Goal: Information Seeking & Learning: Learn about a topic

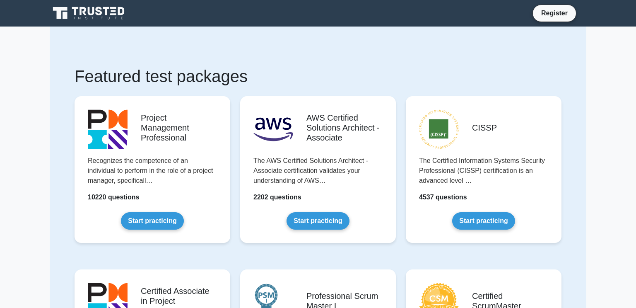
scroll to position [99, 0]
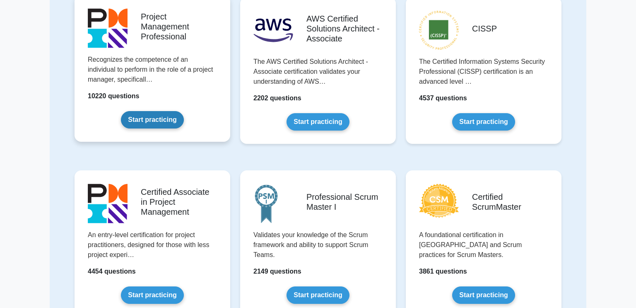
click at [142, 128] on link "Start practicing" at bounding box center [152, 119] width 63 height 17
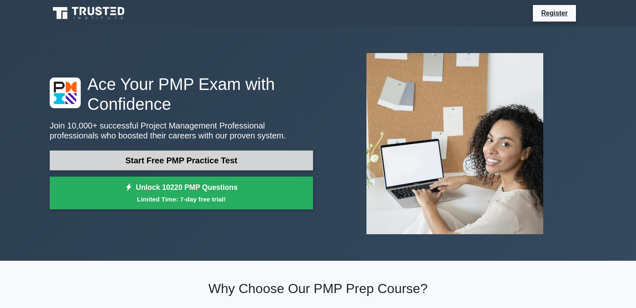
click at [103, 163] on link "Start Free PMP Practice Test" at bounding box center [181, 160] width 263 height 20
click at [85, 153] on link "Start Free PMP Practice Test" at bounding box center [181, 160] width 263 height 20
click at [79, 150] on link "Start Free PMP Practice Test" at bounding box center [181, 160] width 263 height 20
click at [92, 154] on link "Start Free PMP Practice Test" at bounding box center [181, 160] width 263 height 20
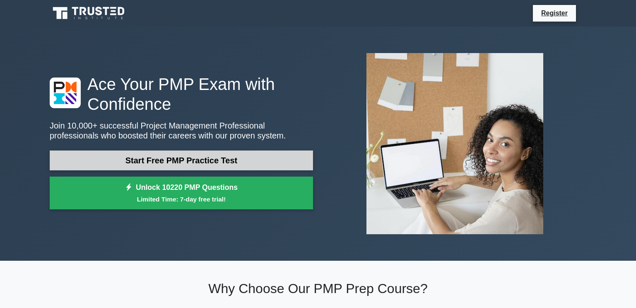
click at [92, 154] on link "Start Free PMP Practice Test" at bounding box center [181, 160] width 263 height 20
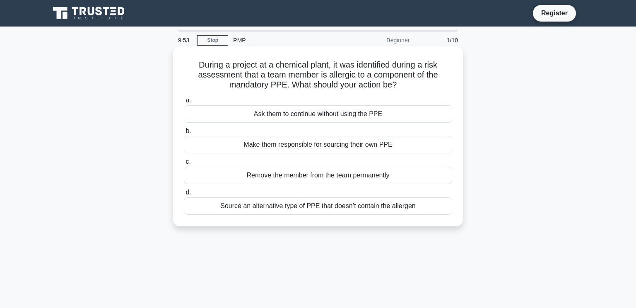
click at [396, 113] on div "Ask them to continue without using the PPE" at bounding box center [318, 113] width 268 height 17
click at [184, 103] on input "a. Ask them to continue without using the PPE" at bounding box center [184, 100] width 0 height 5
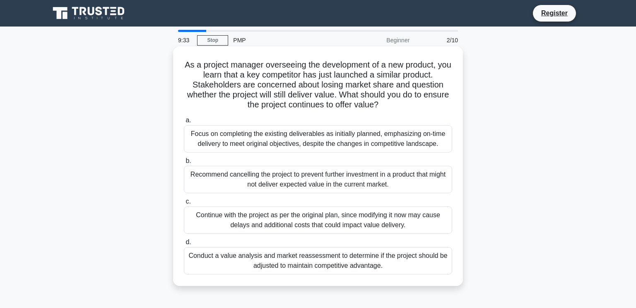
click at [294, 136] on div "Focus on completing the existing deliverables as initially planned, emphasizing…" at bounding box center [318, 138] width 268 height 27
click at [184, 123] on input "a. Focus on completing the existing deliverables as initially planned, emphasiz…" at bounding box center [184, 120] width 0 height 5
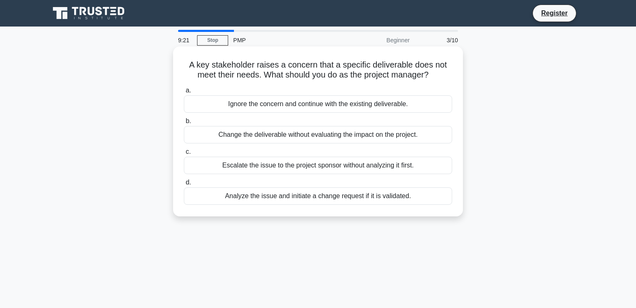
click at [260, 198] on div "Analyze the issue and initiate a change request if it is validated." at bounding box center [318, 195] width 268 height 17
click at [184, 185] on input "d. Analyze the issue and initiate a change request if it is validated." at bounding box center [184, 182] width 0 height 5
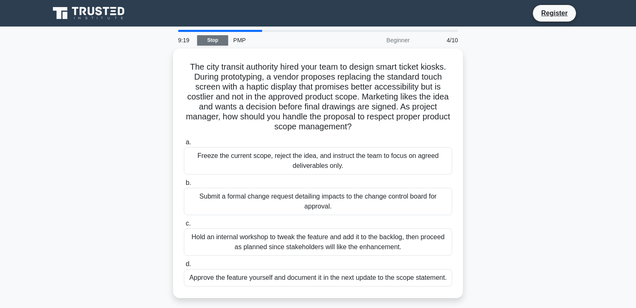
click at [201, 35] on link "Stop" at bounding box center [212, 40] width 31 height 10
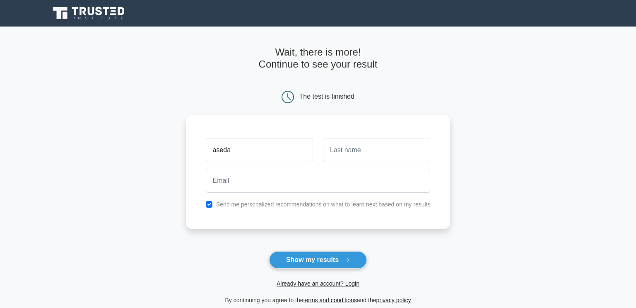
type input "aseda"
click at [378, 142] on input "text" at bounding box center [376, 150] width 107 height 24
type input "[PERSON_NAME]"
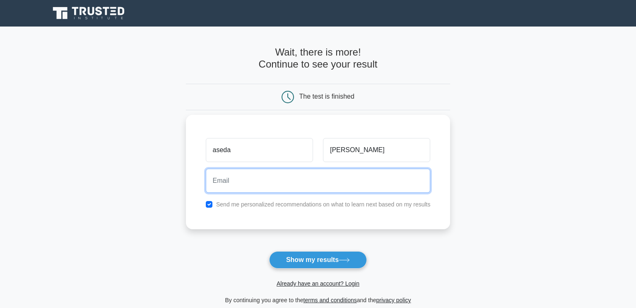
click at [280, 177] on input "email" at bounding box center [318, 181] width 225 height 24
type input "joeansah43@gmail.com"
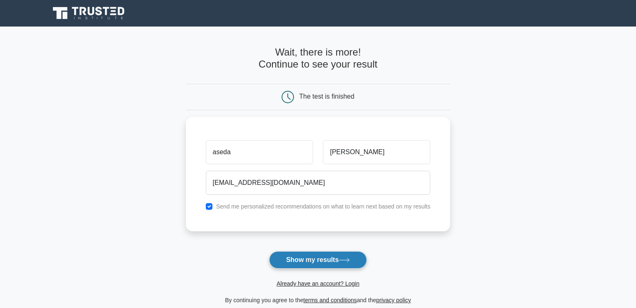
click at [338, 257] on button "Show my results" at bounding box center [318, 259] width 98 height 17
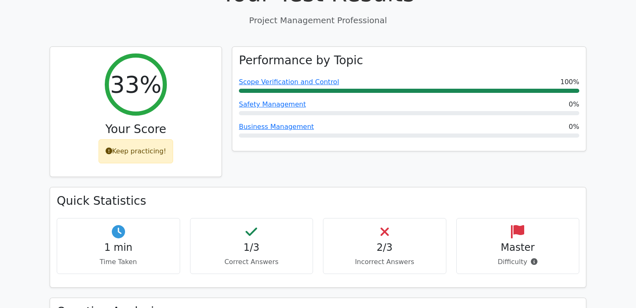
scroll to position [301, 0]
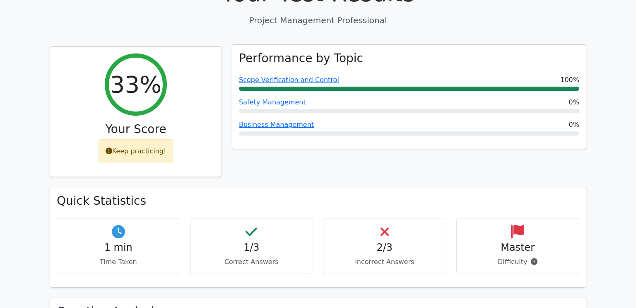
click at [417, 64] on div "Performance by Topic Scope Verification and Control 100% Safety Management 0% B…" at bounding box center [409, 97] width 354 height 104
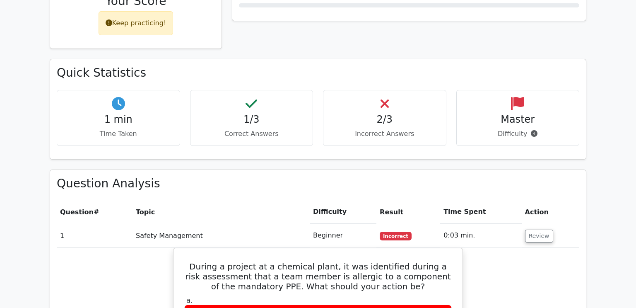
scroll to position [441, 0]
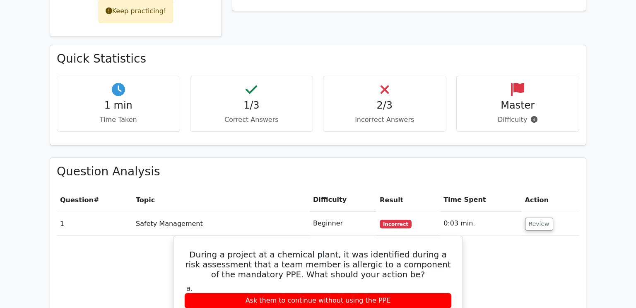
click at [291, 115] on p "Correct Answers" at bounding box center [251, 120] width 109 height 10
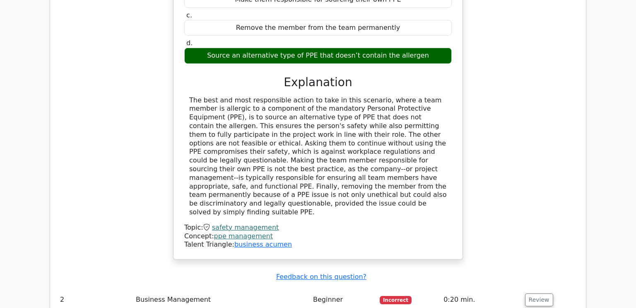
scroll to position [777, 0]
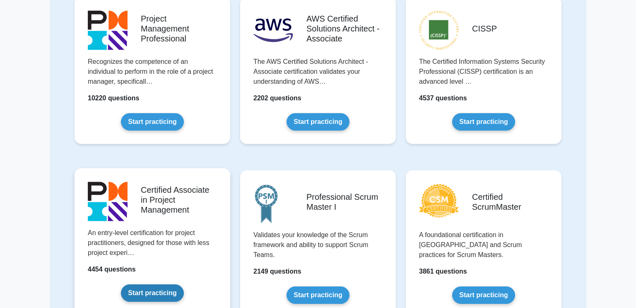
click at [121, 284] on link "Start practicing" at bounding box center [152, 292] width 63 height 17
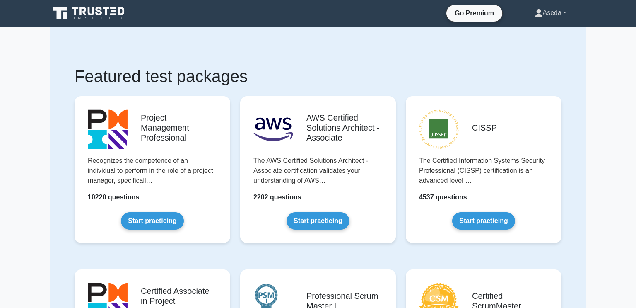
click at [546, 12] on link "Aseda" at bounding box center [551, 13] width 72 height 17
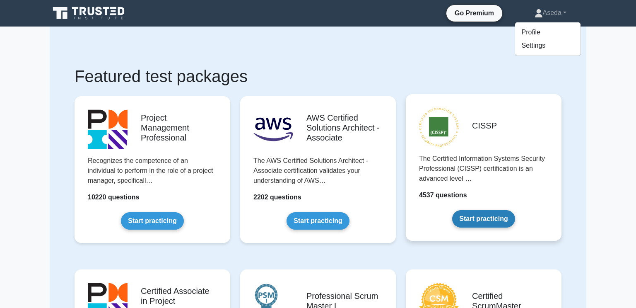
click at [515, 210] on link "Start practicing" at bounding box center [483, 218] width 63 height 17
click at [480, 222] on link "Start practicing" at bounding box center [483, 218] width 63 height 17
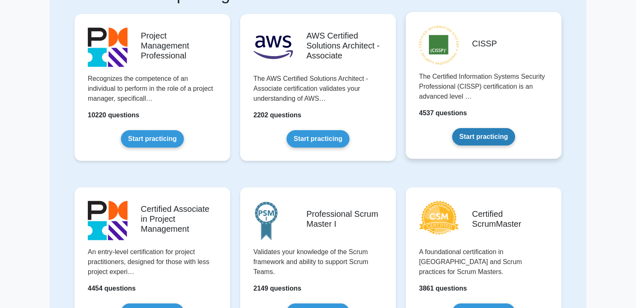
scroll to position [79, 0]
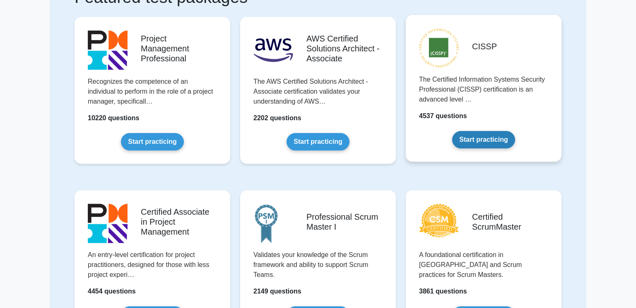
click at [479, 136] on link "Start practicing" at bounding box center [483, 139] width 63 height 17
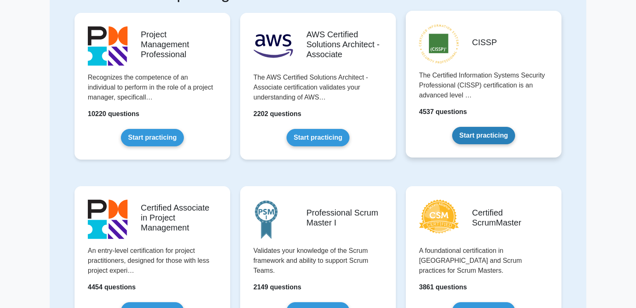
click at [458, 127] on link "Start practicing" at bounding box center [483, 135] width 63 height 17
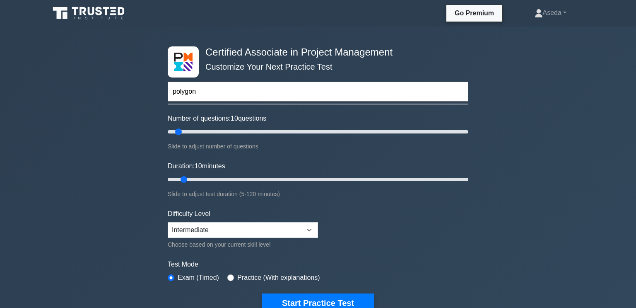
type input "polygons"
type input "200"
type input "polygons"
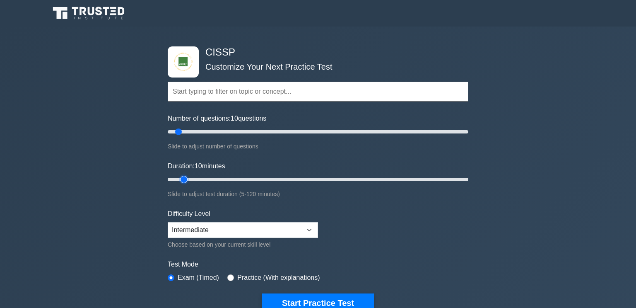
type input "5"
click at [172, 178] on input "Duration: 10 minutes" at bounding box center [318, 179] width 301 height 10
click at [291, 130] on input "Number of questions: 10 questions" at bounding box center [318, 132] width 301 height 10
click at [413, 130] on input "Number of questions: 85 questions" at bounding box center [318, 132] width 301 height 10
click at [469, 129] on div "CISSP Customize Your Next Practice Test Topics Security and Risk Management Ass…" at bounding box center [318, 179] width 311 height 306
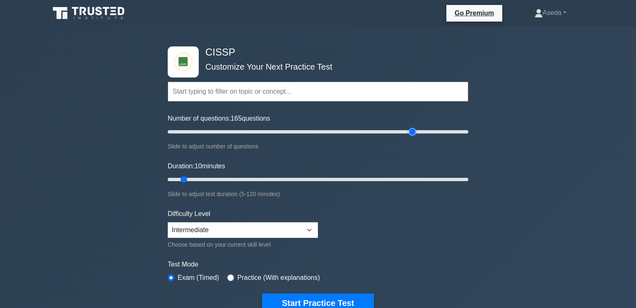
type input "200"
click at [466, 130] on input "Number of questions: 165 questions" at bounding box center [318, 132] width 301 height 10
type input "5"
click at [169, 179] on input "Duration: 10 minutes" at bounding box center [318, 179] width 301 height 10
click at [288, 84] on input "text" at bounding box center [318, 92] width 301 height 20
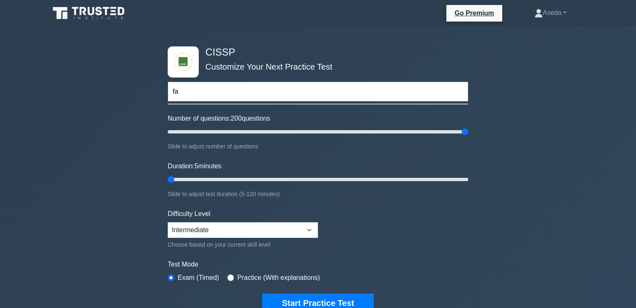
type input "f"
type input "assets and liabilty"
click at [236, 234] on select "Beginner Intermediate Expert" at bounding box center [243, 230] width 150 height 16
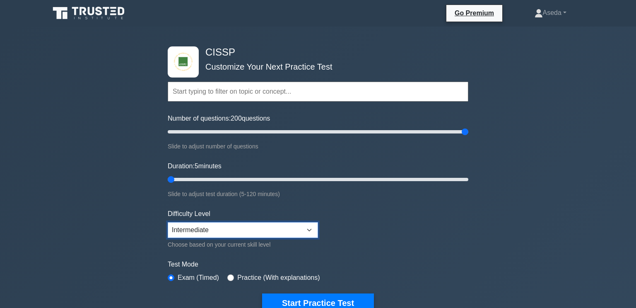
click at [168, 222] on select "Beginner Intermediate Expert" at bounding box center [243, 230] width 150 height 16
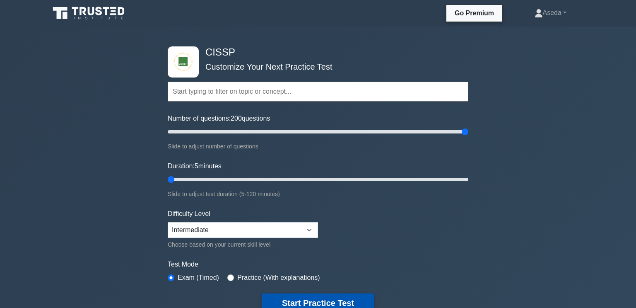
click at [315, 299] on button "Start Practice Test" at bounding box center [318, 302] width 112 height 19
click at [289, 304] on button "Start Practice Test" at bounding box center [318, 302] width 112 height 19
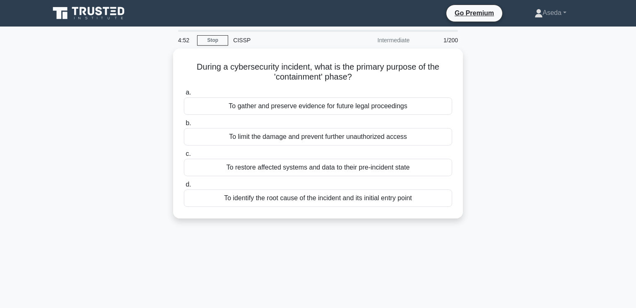
click at [299, 136] on div "To limit the damage and prevent further unauthorized access" at bounding box center [318, 136] width 268 height 17
click at [184, 126] on input "b. To limit the damage and prevent further unauthorized access" at bounding box center [184, 122] width 0 height 5
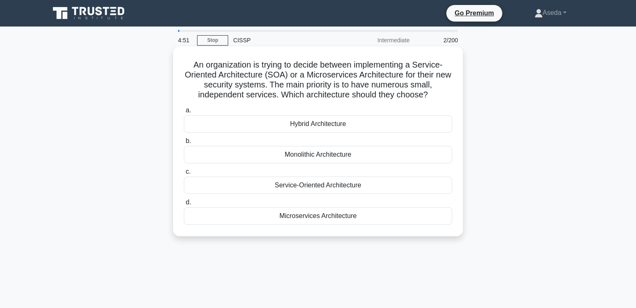
click at [303, 143] on label "b. Monolithic Architecture" at bounding box center [318, 149] width 268 height 27
click at [184, 143] on input "b. Monolithic Architecture" at bounding box center [184, 140] width 0 height 5
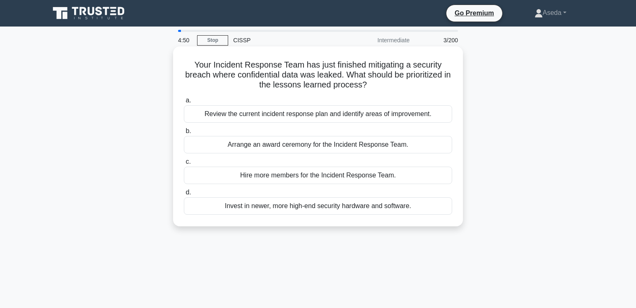
click at [311, 173] on div "Hire more members for the Incident Response Team." at bounding box center [318, 174] width 268 height 17
click at [184, 164] on input "c. Hire more members for the Incident Response Team." at bounding box center [184, 161] width 0 height 5
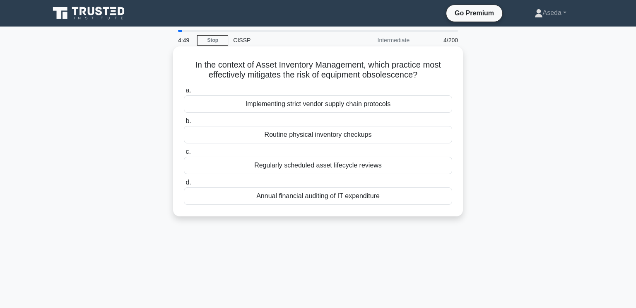
click at [313, 201] on div "Annual financial auditing of IT expenditure" at bounding box center [318, 195] width 268 height 17
click at [184, 185] on input "d. Annual financial auditing of IT expenditure" at bounding box center [184, 182] width 0 height 5
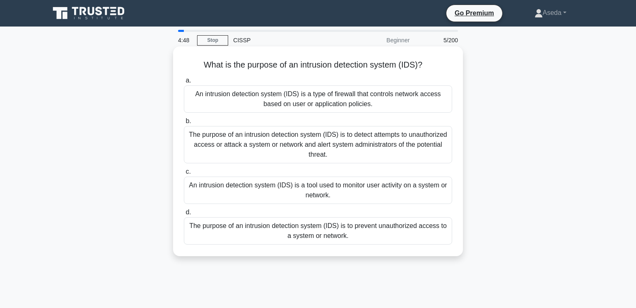
click at [311, 217] on div "The purpose of an intrusion detection system (IDS) is to prevent unauthorized a…" at bounding box center [318, 230] width 268 height 27
click at [184, 215] on input "d. The purpose of an intrusion detection system (IDS) is to prevent unauthorize…" at bounding box center [184, 212] width 0 height 5
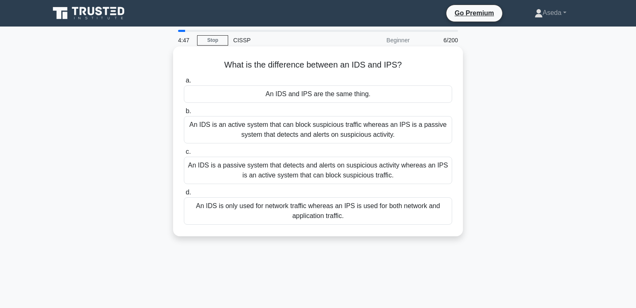
click at [312, 218] on div "An IDS is only used for network traffic whereas an IPS is used for both network…" at bounding box center [318, 210] width 268 height 27
click at [184, 195] on input "d. An IDS is only used for network traffic whereas an IPS is used for both netw…" at bounding box center [184, 192] width 0 height 5
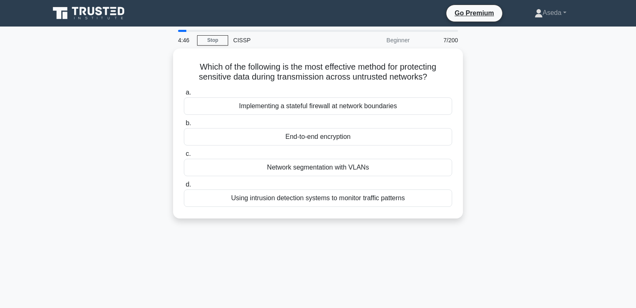
click at [312, 218] on div "Which of the following is the most effective method for protecting sensitive da…" at bounding box center [318, 138] width 547 height 180
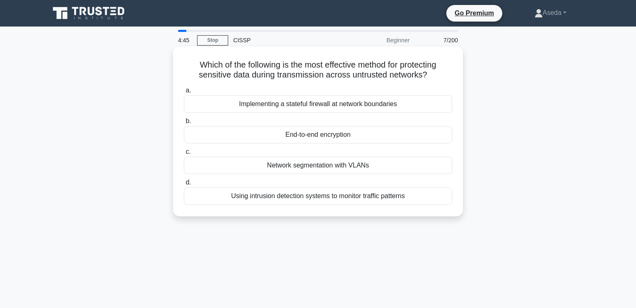
click at [313, 210] on div "Which of the following is the most effective method for protecting sensitive da…" at bounding box center [317, 131] width 283 height 163
click at [312, 206] on div "Which of the following is the most effective method for protecting sensitive da…" at bounding box center [317, 131] width 283 height 163
click at [318, 166] on div "Network segmentation with VLANs" at bounding box center [318, 165] width 268 height 17
click at [184, 154] on input "c. Network segmentation with VLANs" at bounding box center [184, 151] width 0 height 5
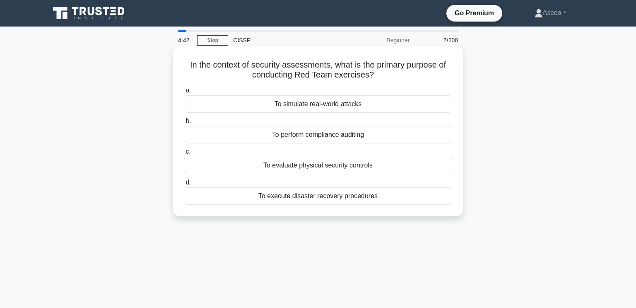
click at [327, 140] on div "To perform compliance auditing" at bounding box center [318, 134] width 268 height 17
click at [184, 124] on input "b. To perform compliance auditing" at bounding box center [184, 120] width 0 height 5
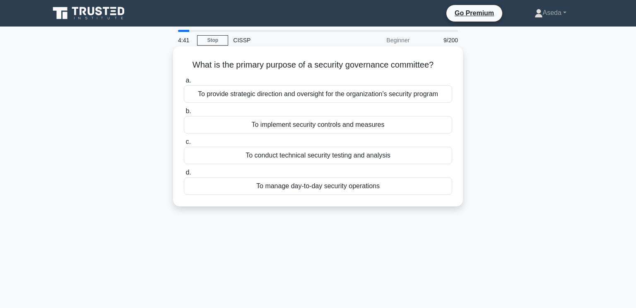
click at [329, 150] on div "To conduct technical security testing and analysis" at bounding box center [318, 155] width 268 height 17
click at [184, 145] on input "c. To conduct technical security testing and analysis" at bounding box center [184, 141] width 0 height 5
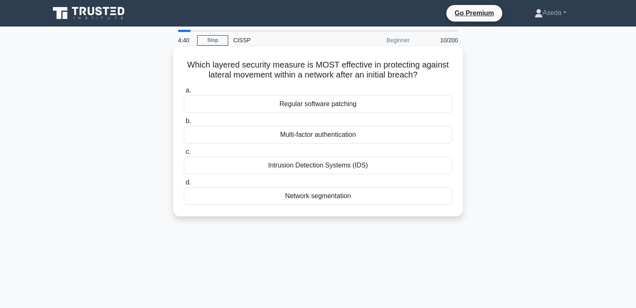
click at [334, 161] on div "Intrusion Detection Systems (IDS)" at bounding box center [318, 165] width 268 height 17
click at [184, 154] on input "c. Intrusion Detection Systems (IDS)" at bounding box center [184, 151] width 0 height 5
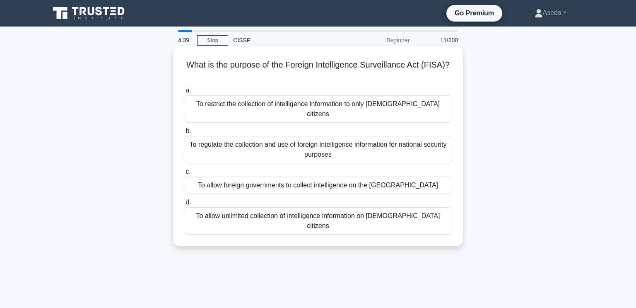
click at [335, 176] on div "To allow foreign governments to collect intelligence on the US" at bounding box center [318, 184] width 268 height 17
click at [184, 169] on input "c. To allow foreign governments to collect intelligence on the US" at bounding box center [184, 171] width 0 height 5
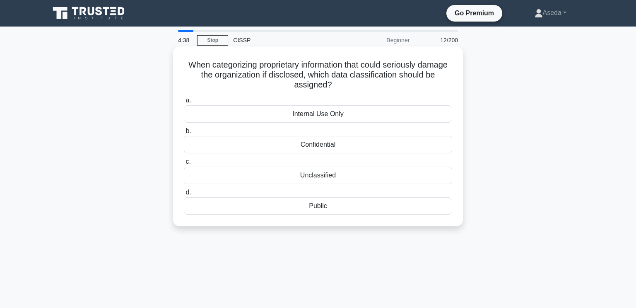
click at [335, 121] on div "Internal Use Only" at bounding box center [318, 113] width 268 height 17
click at [184, 103] on input "a. Internal Use Only" at bounding box center [184, 100] width 0 height 5
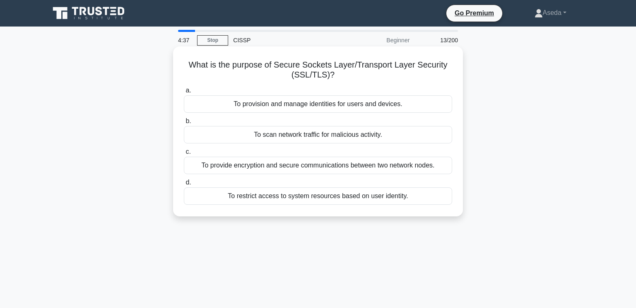
click at [333, 155] on label "c. To provide encryption and secure communications between two network nodes." at bounding box center [318, 160] width 268 height 27
click at [184, 154] on input "c. To provide encryption and secure communications between two network nodes." at bounding box center [184, 151] width 0 height 5
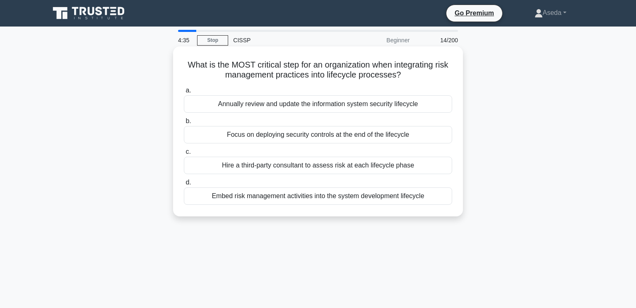
click at [334, 165] on div "Hire a third-party consultant to assess risk at each lifecycle phase" at bounding box center [318, 165] width 268 height 17
click at [184, 154] on input "c. Hire a third-party consultant to assess risk at each lifecycle phase" at bounding box center [184, 151] width 0 height 5
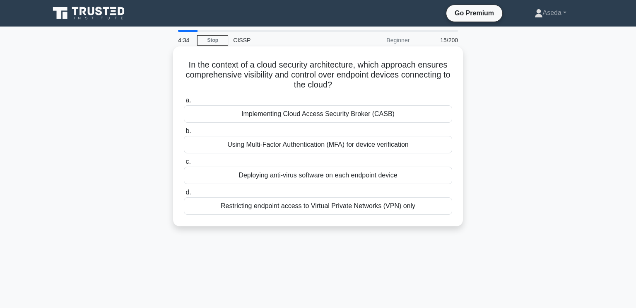
click at [340, 130] on label "b. Using Multi-Factor Authentication (MFA) for device verification" at bounding box center [318, 139] width 268 height 27
click at [184, 130] on input "b. Using Multi-Factor Authentication (MFA) for device verification" at bounding box center [184, 130] width 0 height 5
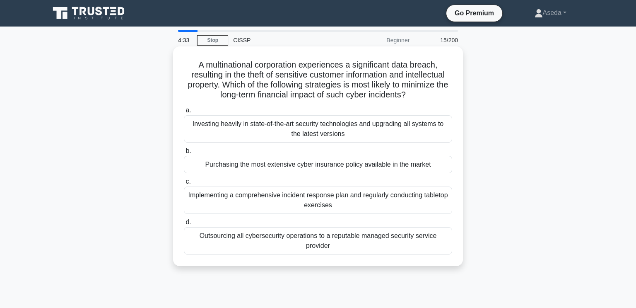
click at [340, 152] on label "b. Purchasing the most extensive cyber insurance policy available in the market" at bounding box center [318, 159] width 268 height 27
click at [184, 152] on input "b. Purchasing the most extensive cyber insurance policy available in the market" at bounding box center [184, 150] width 0 height 5
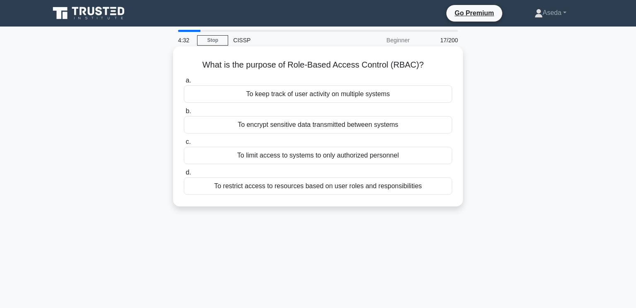
click at [342, 174] on label "d. To restrict access to resources based on user roles and responsibilities" at bounding box center [318, 180] width 268 height 27
click at [184, 174] on input "d. To restrict access to resources based on user roles and responsibilities" at bounding box center [184, 172] width 0 height 5
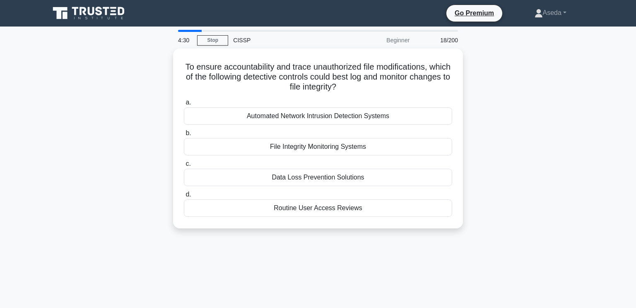
click at [339, 148] on div "File Integrity Monitoring Systems" at bounding box center [318, 146] width 268 height 17
click at [184, 136] on input "b. File Integrity Monitoring Systems" at bounding box center [184, 132] width 0 height 5
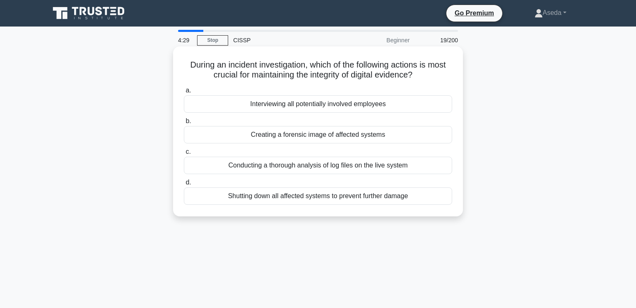
click at [340, 164] on div "Conducting a thorough analysis of log files on the live system" at bounding box center [318, 165] width 268 height 17
click at [184, 154] on input "c. Conducting a thorough analysis of log files on the live system" at bounding box center [184, 151] width 0 height 5
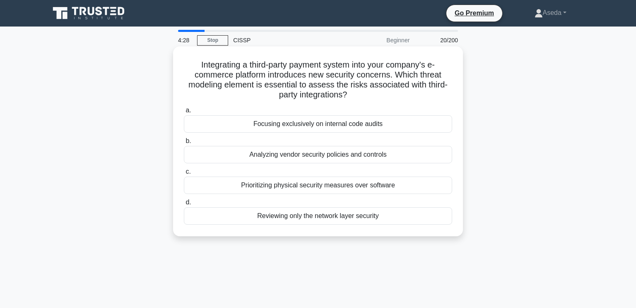
click at [340, 179] on div "Prioritizing physical security measures over software" at bounding box center [318, 184] width 268 height 17
click at [184, 174] on input "c. Prioritizing physical security measures over software" at bounding box center [184, 171] width 0 height 5
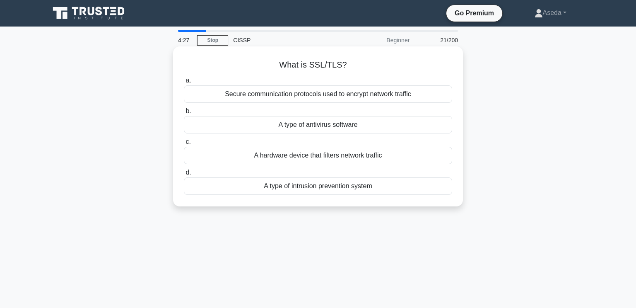
click at [332, 135] on div "a. Secure communication protocols used to encrypt network traffic b. A type of …" at bounding box center [318, 135] width 278 height 123
click at [331, 129] on div "A type of antivirus software" at bounding box center [318, 124] width 268 height 17
click at [184, 114] on input "b. A type of antivirus software" at bounding box center [184, 110] width 0 height 5
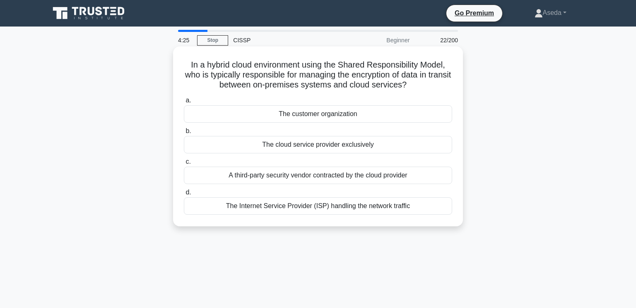
click at [329, 125] on div "a. The customer organization b. The cloud service provider exclusively c. d." at bounding box center [318, 155] width 278 height 123
click at [325, 169] on div "A third-party security vendor contracted by the cloud provider" at bounding box center [318, 174] width 268 height 17
click at [184, 164] on input "c. A third-party security vendor contracted by the cloud provider" at bounding box center [184, 161] width 0 height 5
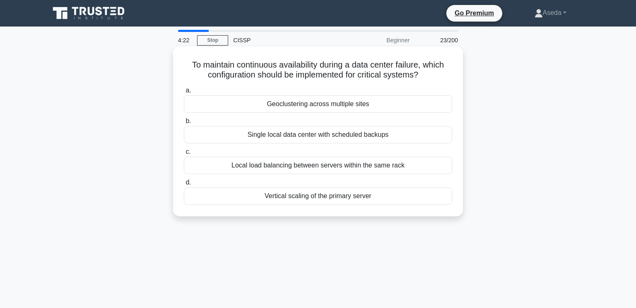
click at [325, 199] on div "Vertical scaling of the primary server" at bounding box center [318, 195] width 268 height 17
click at [184, 185] on input "d. Vertical scaling of the primary server" at bounding box center [184, 182] width 0 height 5
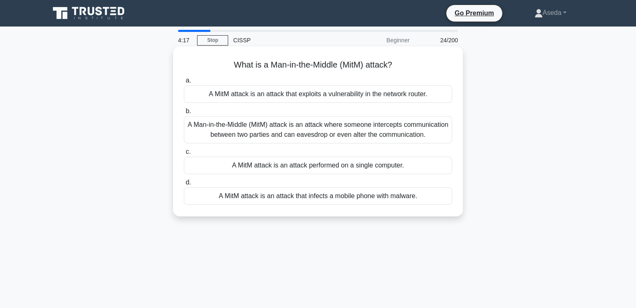
click at [331, 142] on div "A Man-in-the-Middle (MitM) attack is an attack where someone intercepts communi…" at bounding box center [318, 129] width 268 height 27
click at [184, 114] on input "b. A Man-in-the-Middle (MitM) attack is an attack where someone intercepts comm…" at bounding box center [184, 110] width 0 height 5
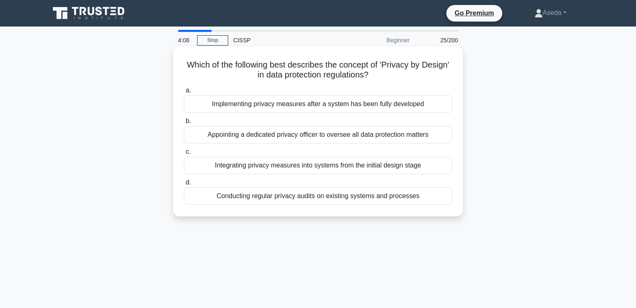
click at [334, 111] on div "Implementing privacy measures after a system has been fully developed" at bounding box center [318, 103] width 268 height 17
click at [184, 93] on input "a. Implementing privacy measures after a system has been fully developed" at bounding box center [184, 90] width 0 height 5
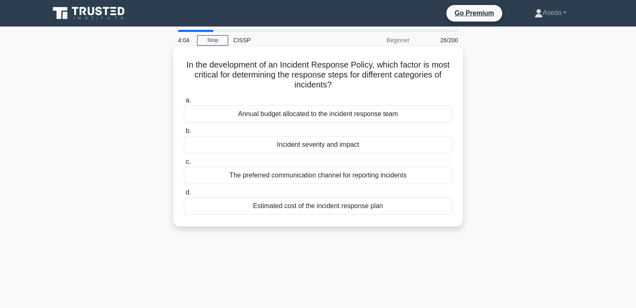
click at [317, 213] on div "Estimated cost of the incident response plan" at bounding box center [318, 205] width 268 height 17
click at [184, 195] on input "d. Estimated cost of the incident response plan" at bounding box center [184, 192] width 0 height 5
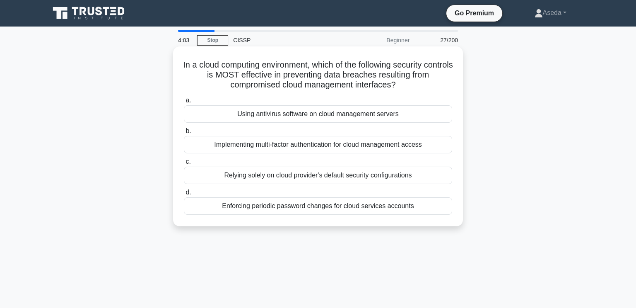
click at [318, 118] on div "Using antivirus software on cloud management servers" at bounding box center [318, 113] width 268 height 17
click at [184, 103] on input "a. Using antivirus software on cloud management servers" at bounding box center [184, 100] width 0 height 5
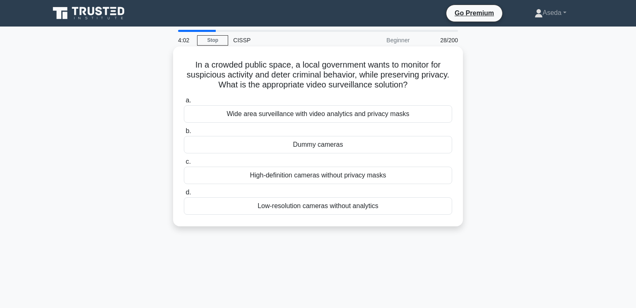
click at [320, 137] on div "Dummy cameras" at bounding box center [318, 144] width 268 height 17
click at [184, 134] on input "b. Dummy cameras" at bounding box center [184, 130] width 0 height 5
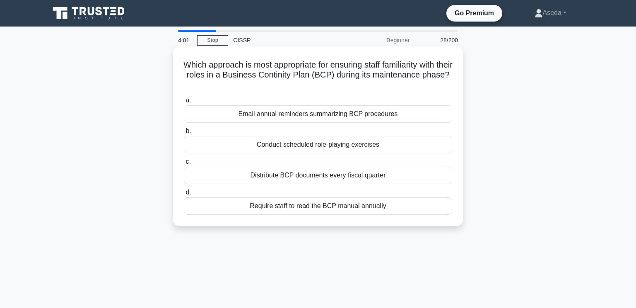
click at [322, 144] on div "Conduct scheduled role-playing exercises" at bounding box center [318, 144] width 268 height 17
click at [184, 134] on input "b. Conduct scheduled role-playing exercises" at bounding box center [184, 130] width 0 height 5
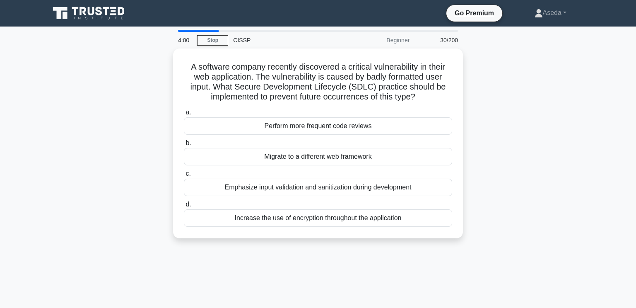
click at [320, 169] on label "c. Emphasize input validation and sanitization during development" at bounding box center [318, 182] width 268 height 27
click at [184, 171] on input "c. Emphasize input validation and sanitization during development" at bounding box center [184, 173] width 0 height 5
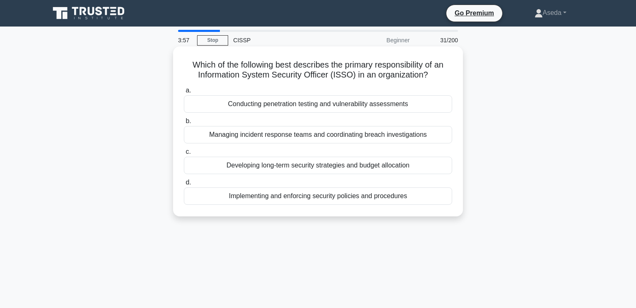
click at [330, 98] on div "Conducting penetration testing and vulnerability assessments" at bounding box center [318, 103] width 268 height 17
click at [184, 93] on input "a. Conducting penetration testing and vulnerability assessments" at bounding box center [184, 90] width 0 height 5
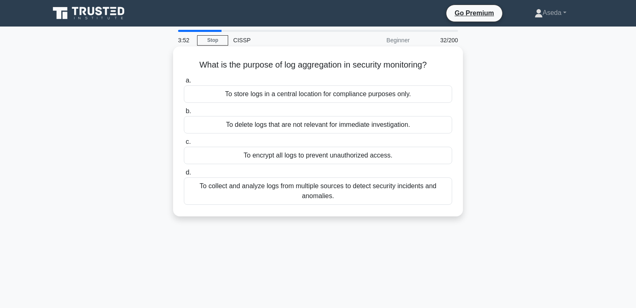
click at [330, 118] on div "To delete logs that are not relevant for immediate investigation." at bounding box center [318, 124] width 268 height 17
click at [184, 114] on input "b. To delete logs that are not relevant for immediate investigation." at bounding box center [184, 110] width 0 height 5
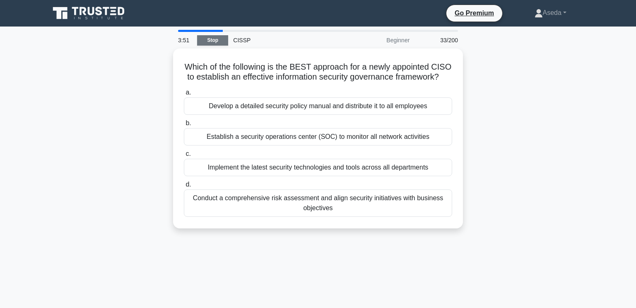
click at [224, 36] on link "Stop" at bounding box center [212, 40] width 31 height 10
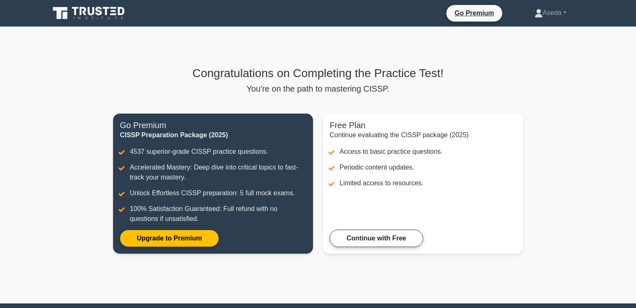
click at [429, 90] on p "You're on the path to mastering CISSP." at bounding box center [317, 89] width 409 height 10
click at [210, 255] on div "Go Premium CISSP Preparation Package (2025) 4537 superior-grade CISSP practice …" at bounding box center [213, 188] width 210 height 150
click at [430, 101] on div "Congratulations on Completing the Practice Test! You're on the path to masterin…" at bounding box center [317, 164] width 419 height 197
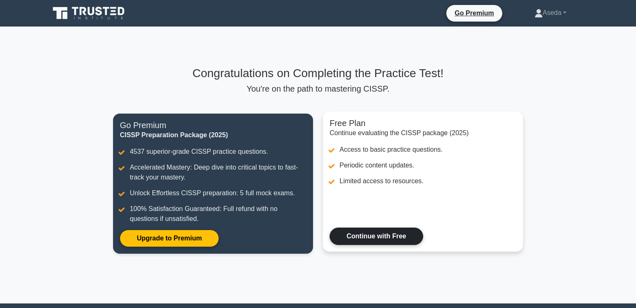
click at [423, 227] on link "Continue with Free" at bounding box center [377, 235] width 94 height 17
click at [347, 245] on link "Continue with Free" at bounding box center [377, 235] width 94 height 17
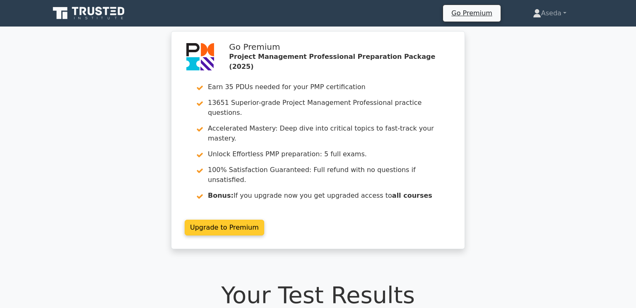
click at [238, 219] on link "Upgrade to Premium" at bounding box center [224, 227] width 79 height 16
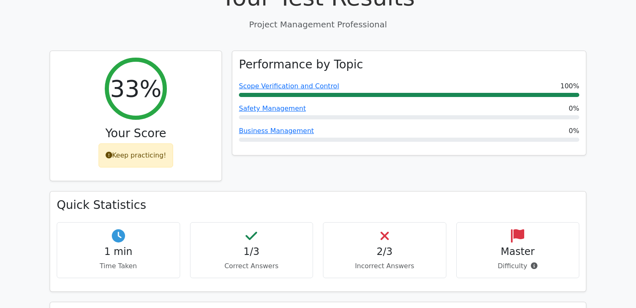
scroll to position [300, 0]
